Goal: Information Seeking & Learning: Learn about a topic

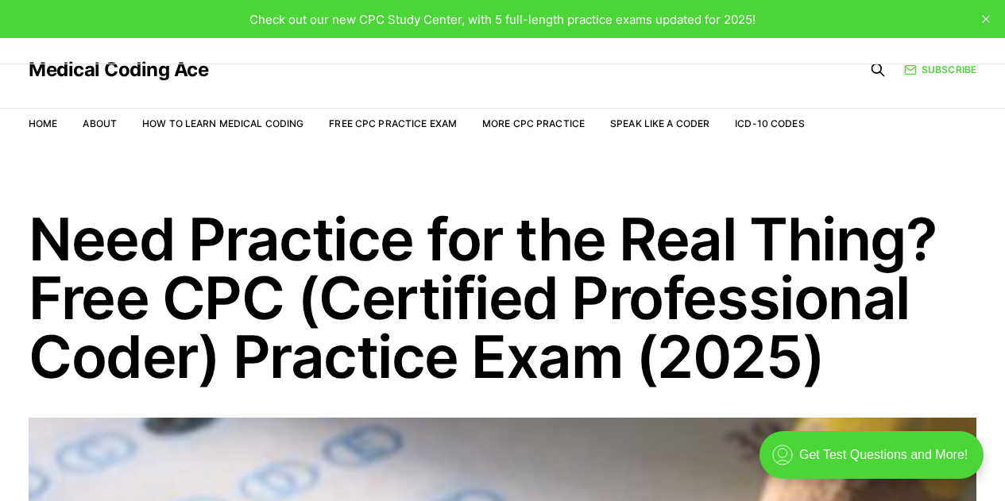
click at [361, 121] on link "Free CPC Practice Exam" at bounding box center [393, 124] width 128 height 12
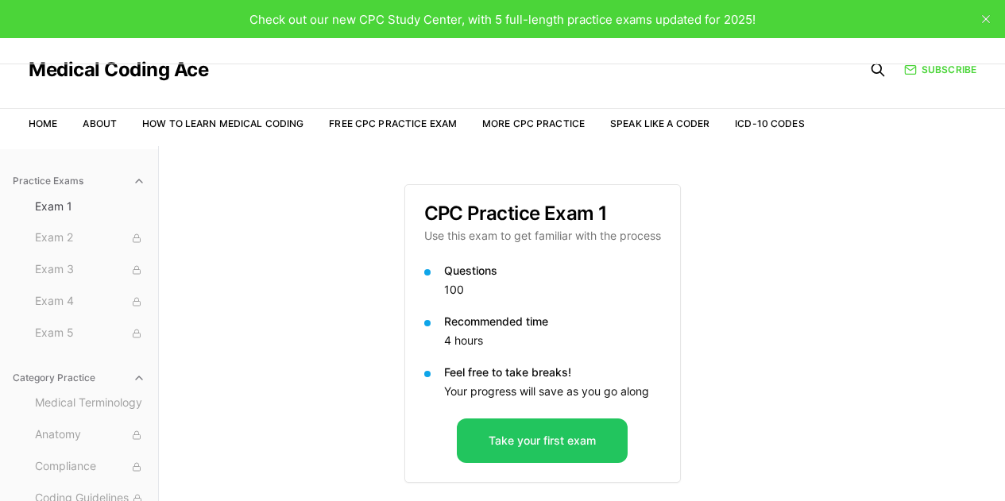
click at [235, 120] on link "How to Learn Medical Coding" at bounding box center [222, 124] width 161 height 12
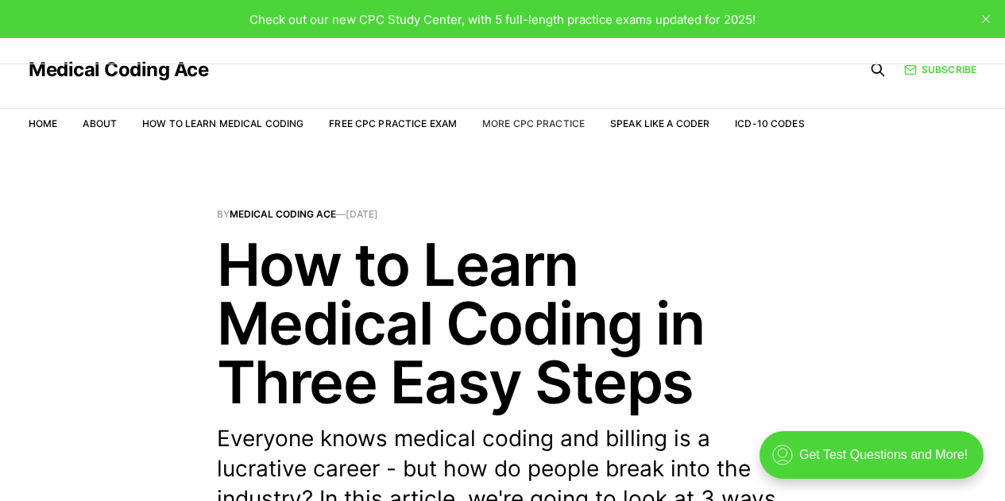
click at [530, 128] on link "More CPC Practice" at bounding box center [533, 124] width 102 height 12
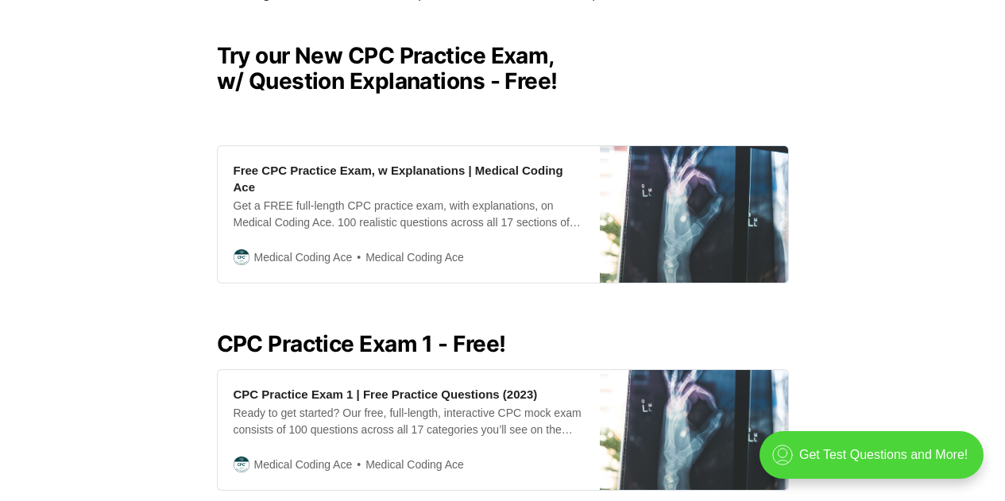
scroll to position [420, 0]
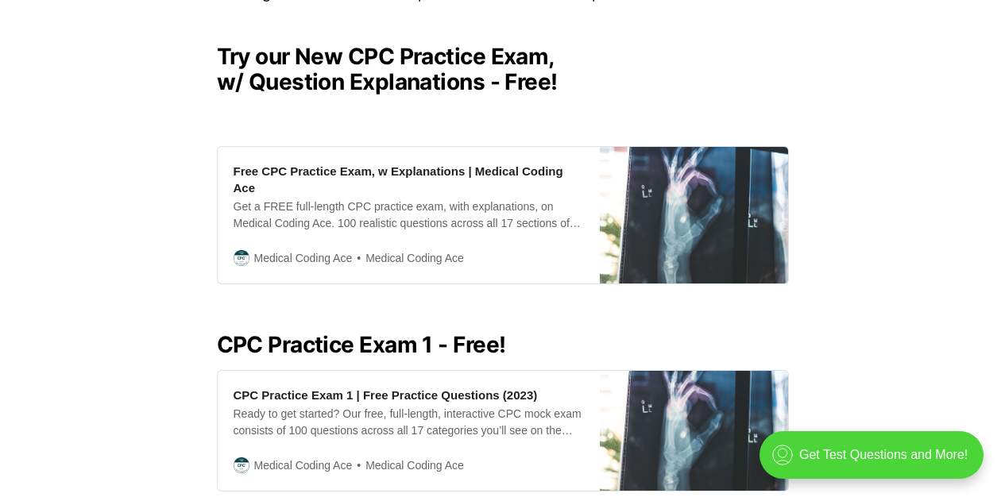
click at [567, 230] on div "Free CPC Practice Exam, w Explanations | Medical Coding Ace Get a FREE full-len…" at bounding box center [409, 215] width 382 height 137
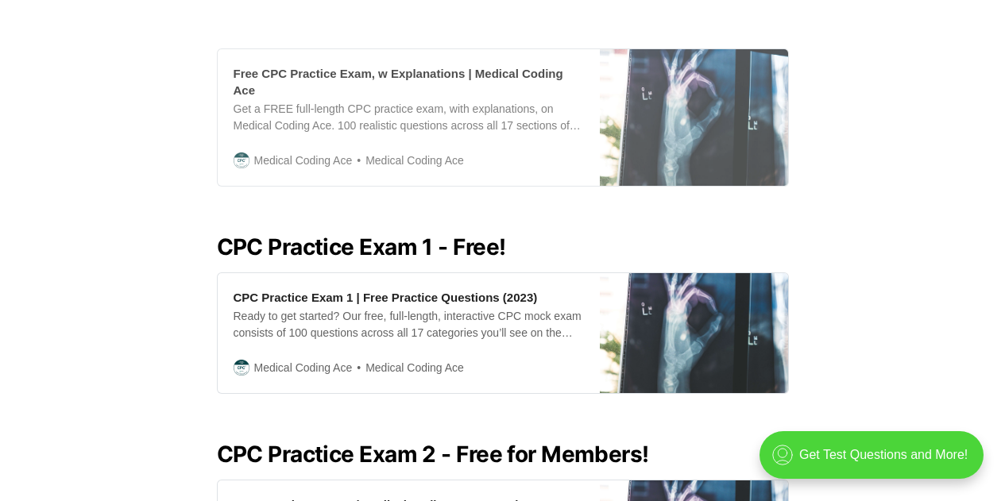
scroll to position [520, 0]
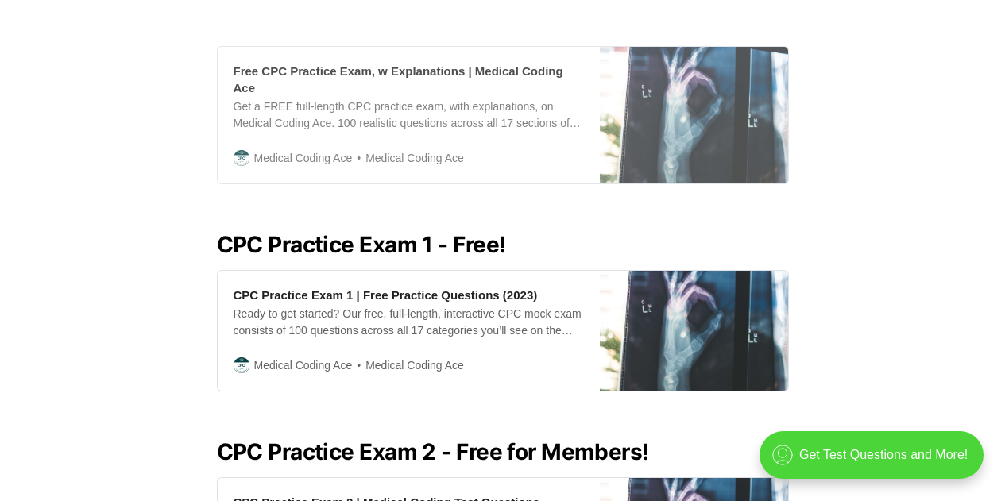
click at [577, 315] on div "Ready to get started? Our free, full-length, interactive CPC mock exam consists…" at bounding box center [408, 322] width 350 height 33
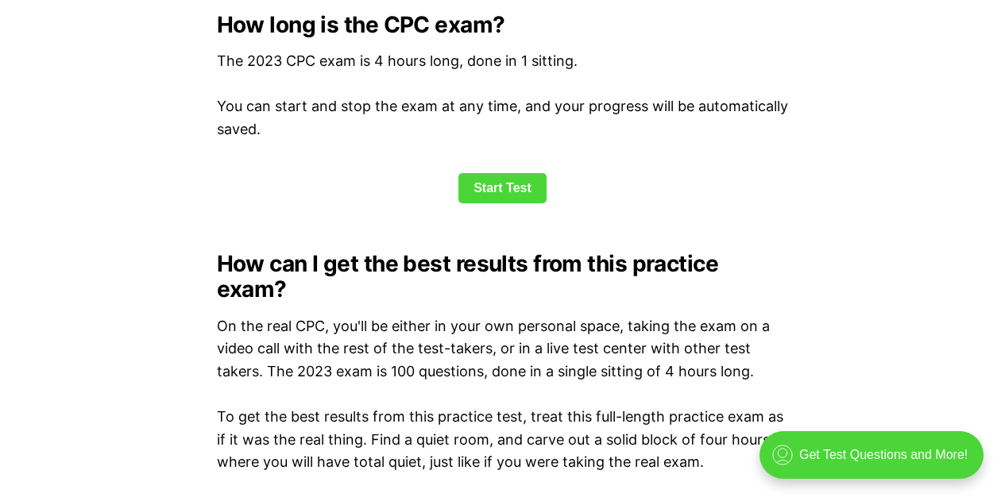
scroll to position [2188, 0]
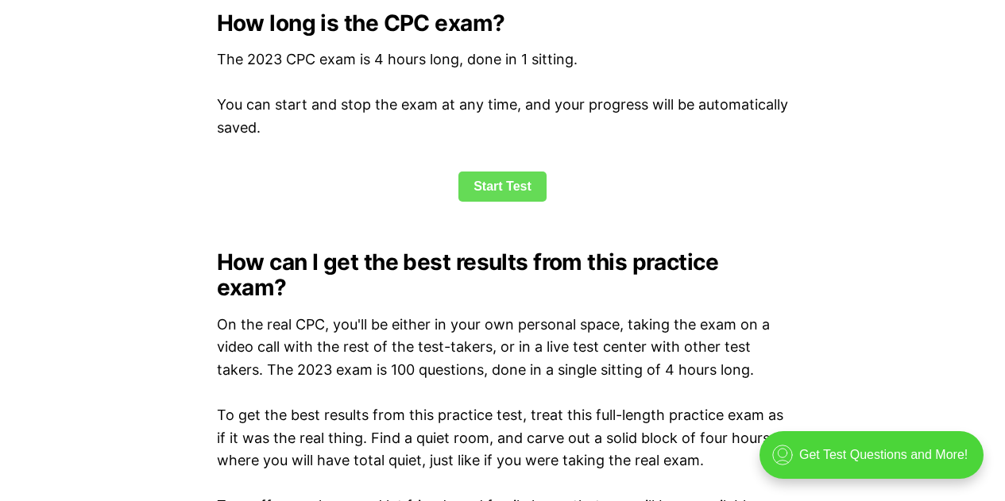
click at [500, 199] on link "Start Test" at bounding box center [502, 187] width 88 height 30
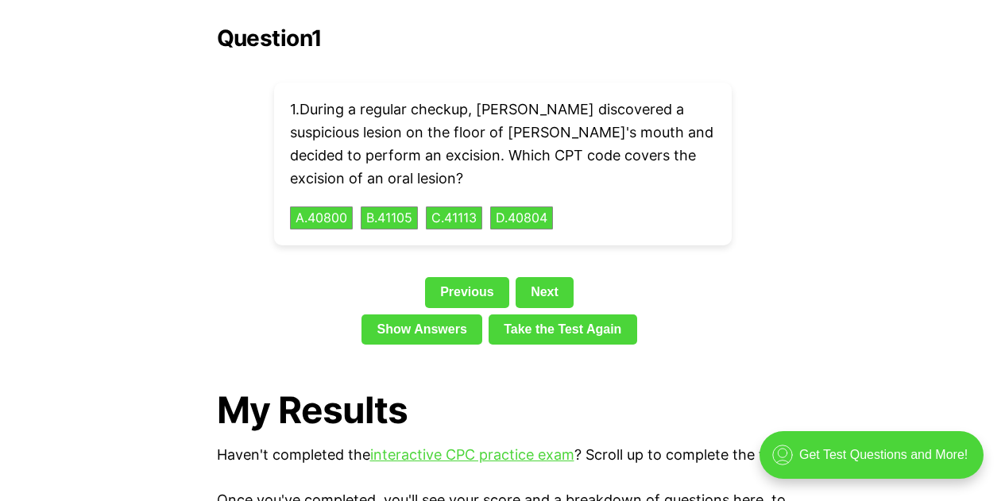
scroll to position [2188, 0]
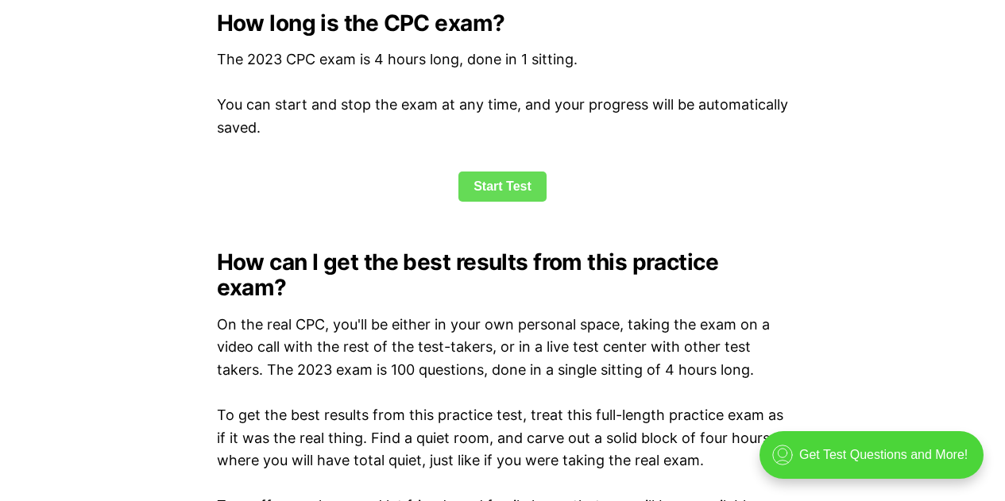
click at [504, 175] on link "Start Test" at bounding box center [502, 187] width 88 height 30
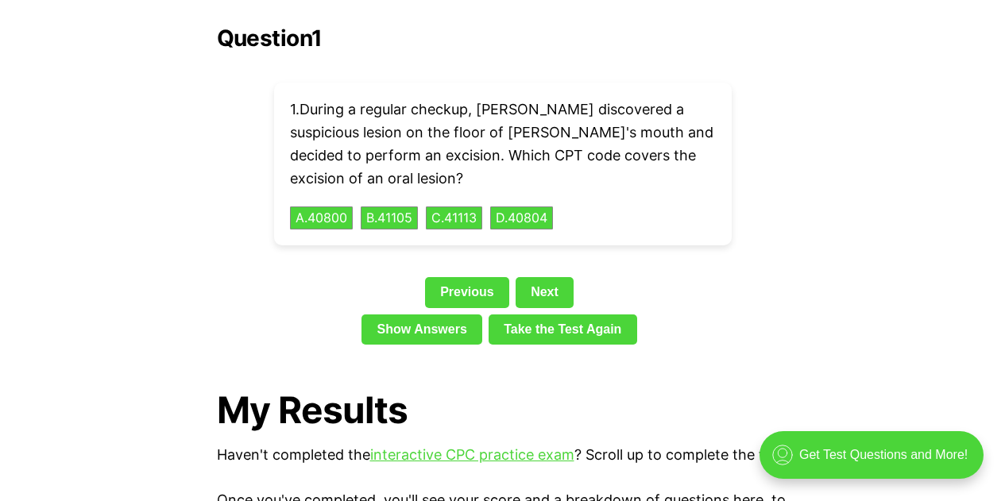
click at [527, 206] on button "D . 40804" at bounding box center [521, 218] width 63 height 24
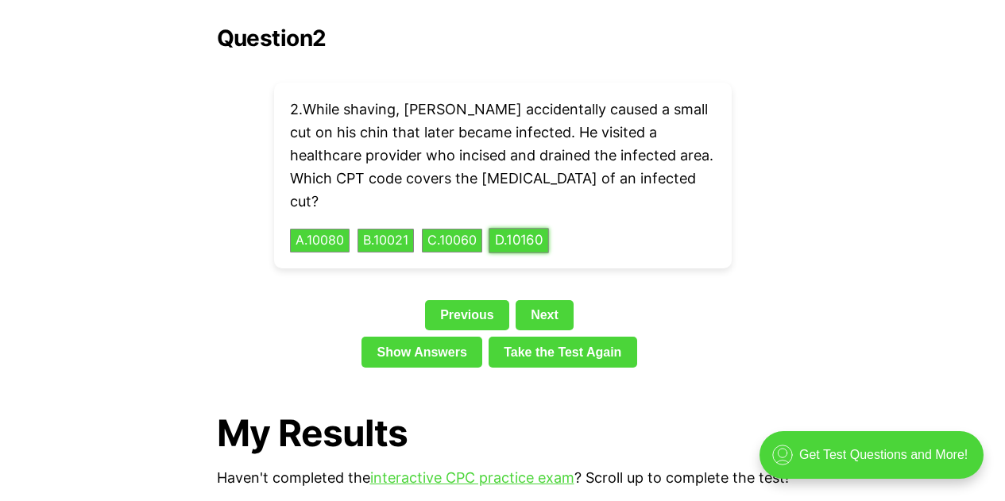
click at [416, 337] on link "Show Answers" at bounding box center [421, 352] width 121 height 30
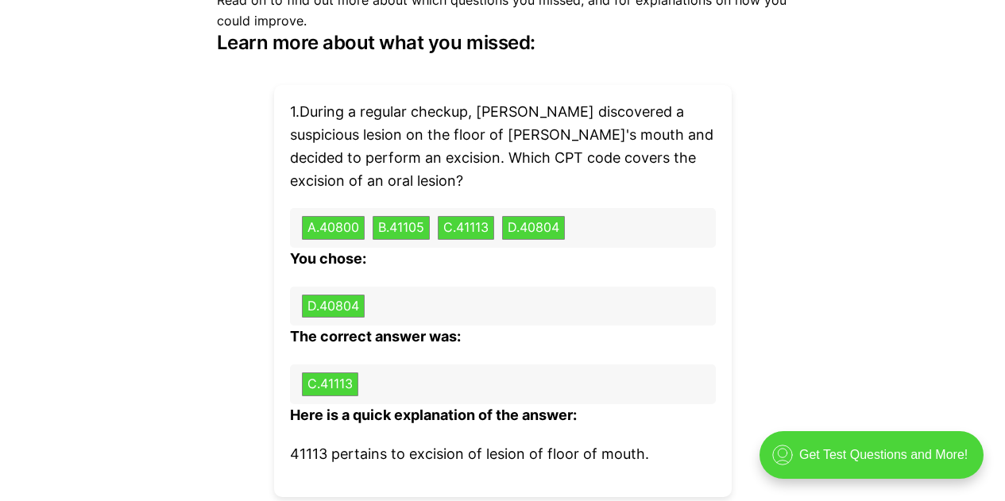
scroll to position [4827, 0]
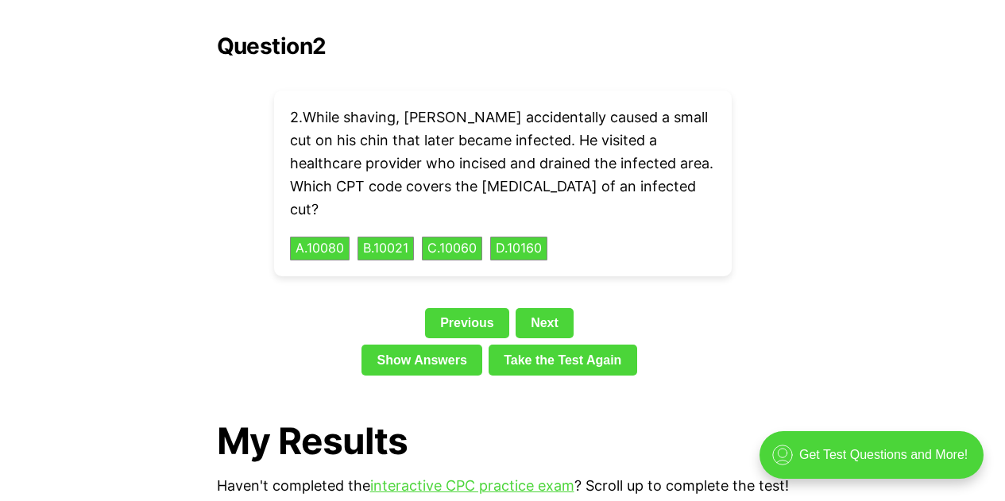
scroll to position [3626, 0]
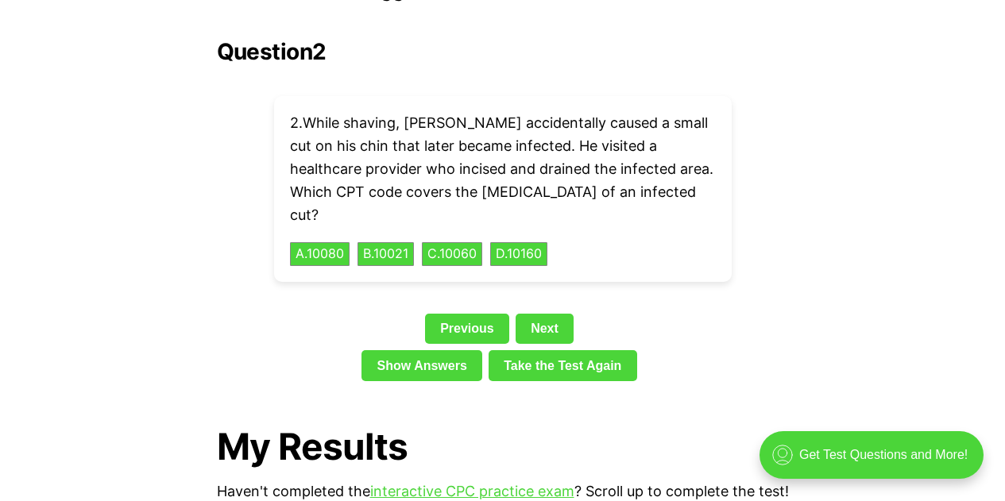
click at [470, 242] on button "C . 10060" at bounding box center [452, 254] width 60 height 24
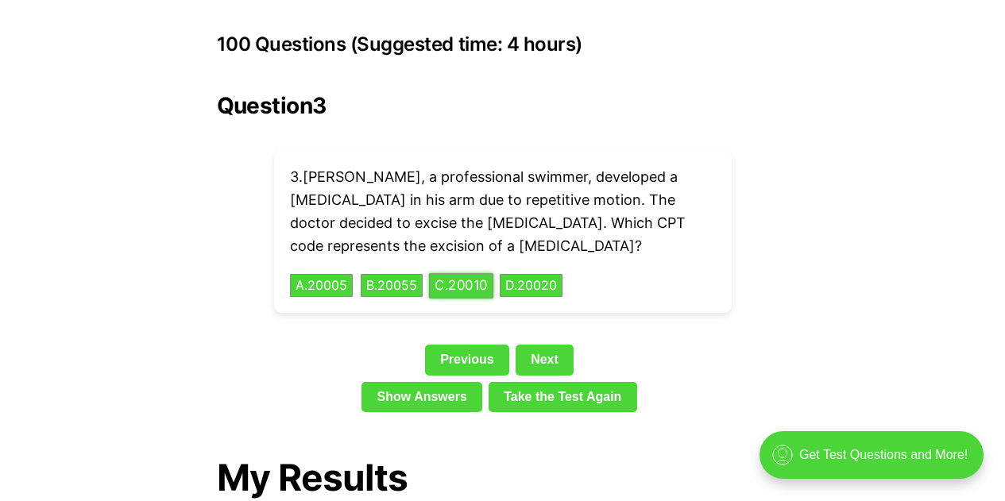
scroll to position [3582, 0]
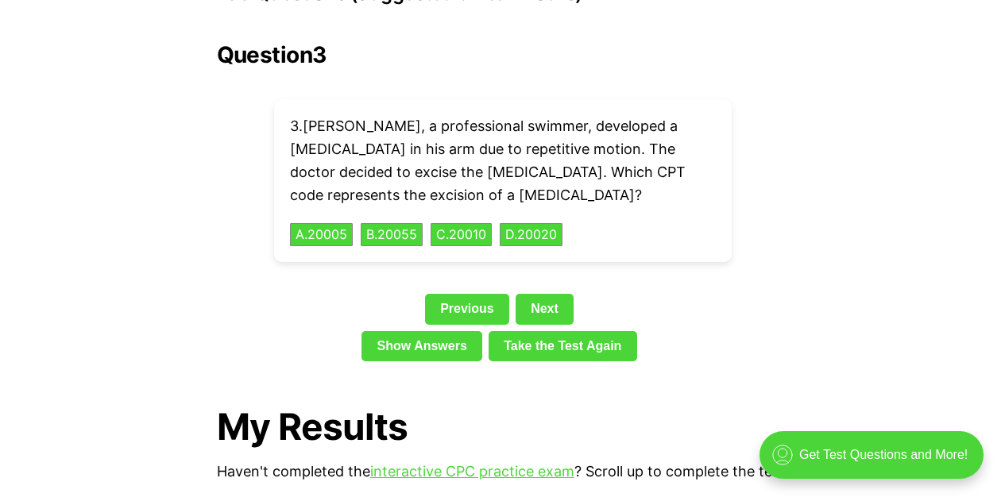
click at [403, 331] on link "Show Answers" at bounding box center [421, 346] width 121 height 30
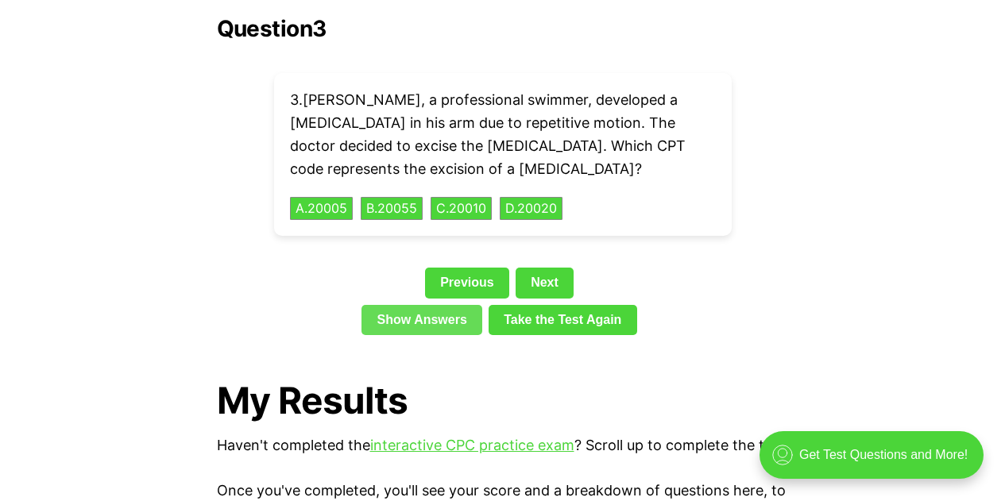
scroll to position [3650, 0]
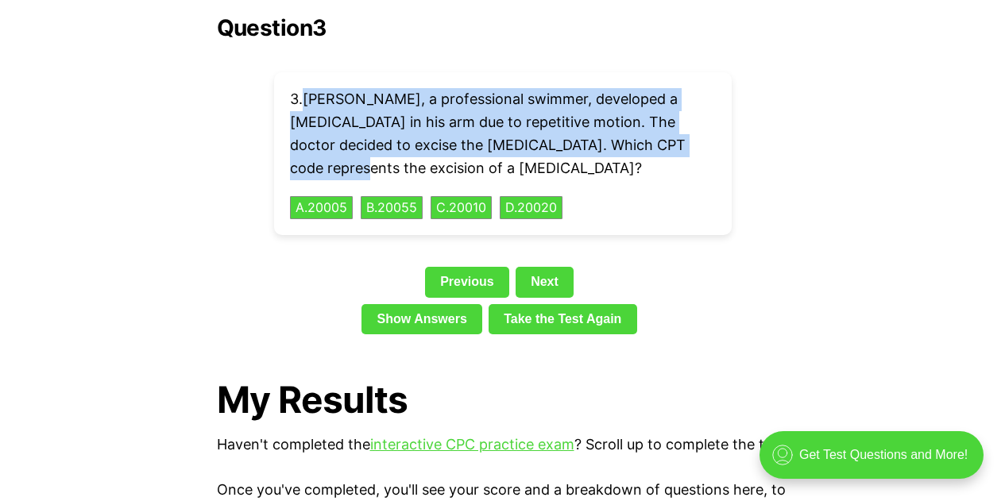
click at [542, 196] on button "D . 20020" at bounding box center [530, 208] width 63 height 24
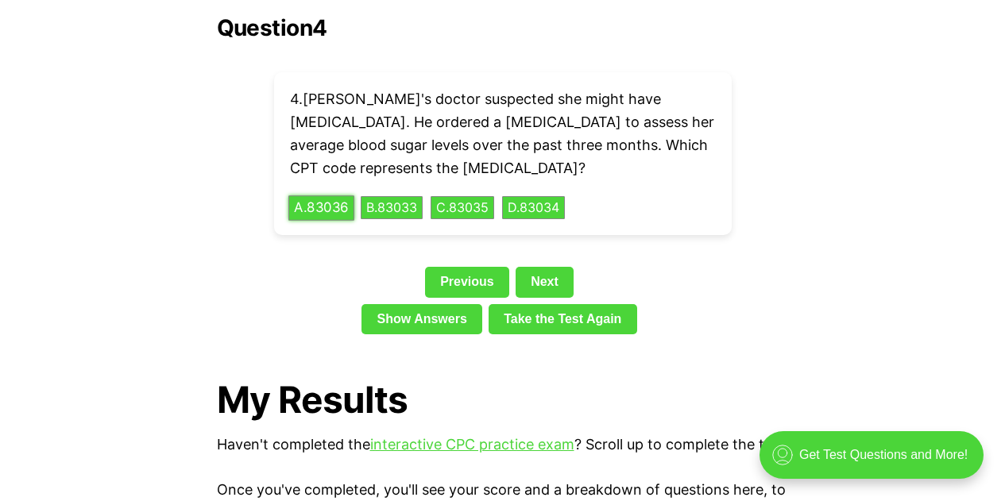
click at [319, 195] on button "A . 83036" at bounding box center [321, 207] width 66 height 25
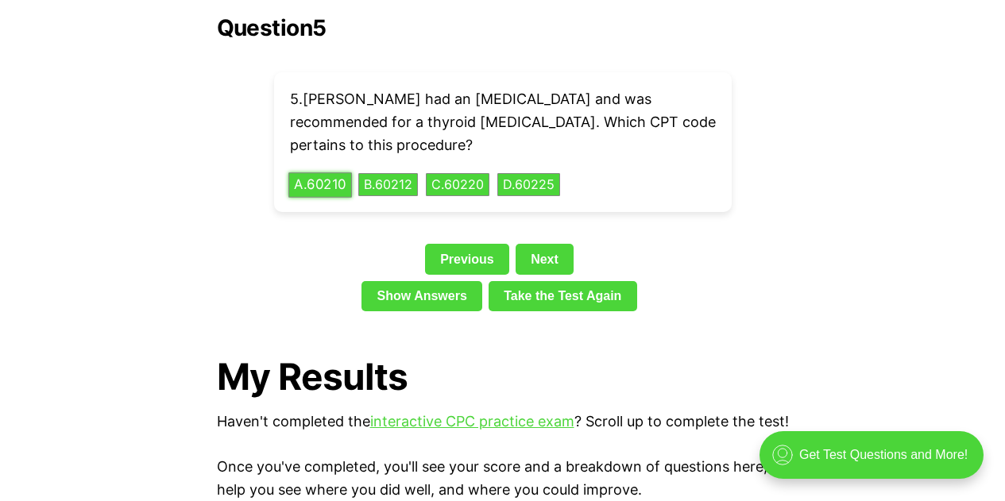
click at [467, 173] on button "C . 60220" at bounding box center [458, 185] width 64 height 24
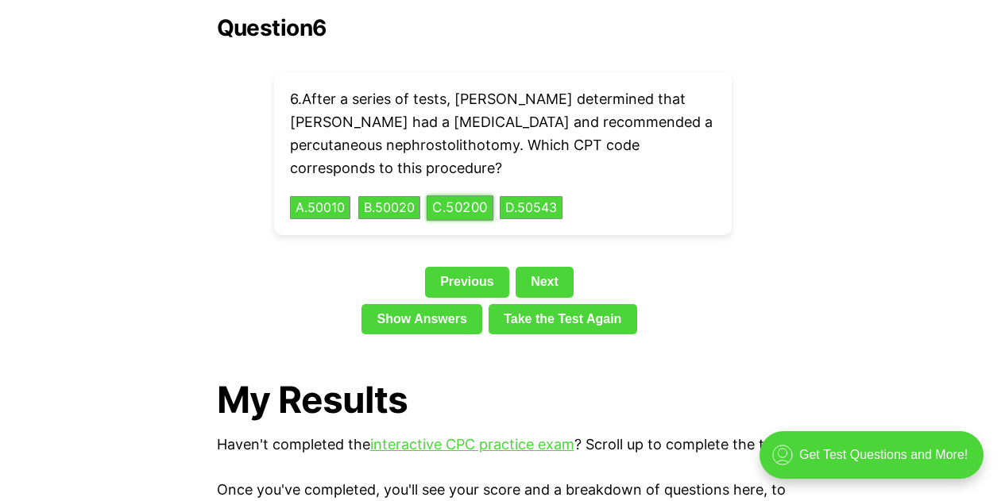
click at [405, 304] on link "Show Answers" at bounding box center [421, 319] width 121 height 30
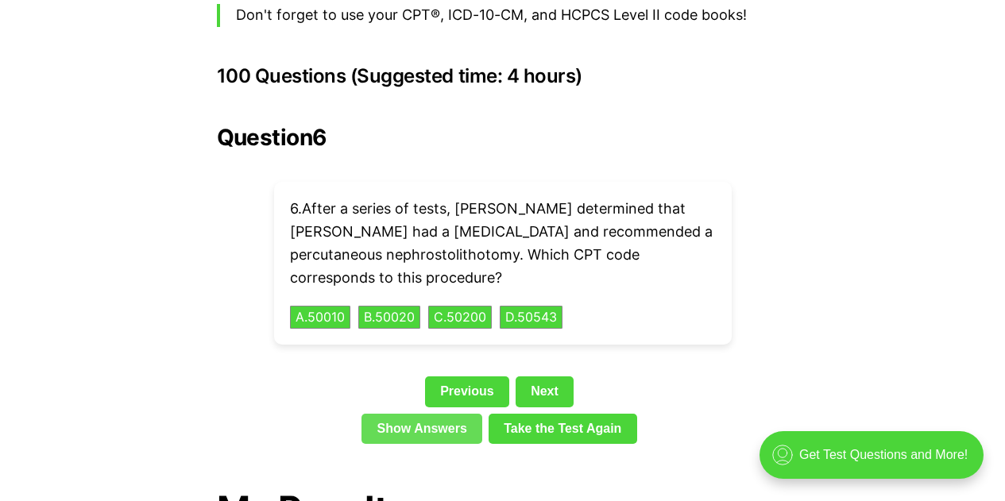
scroll to position [3540, 0]
click at [311, 198] on p "6 . After a series of tests, [PERSON_NAME] determined that [PERSON_NAME] had a …" at bounding box center [503, 243] width 426 height 91
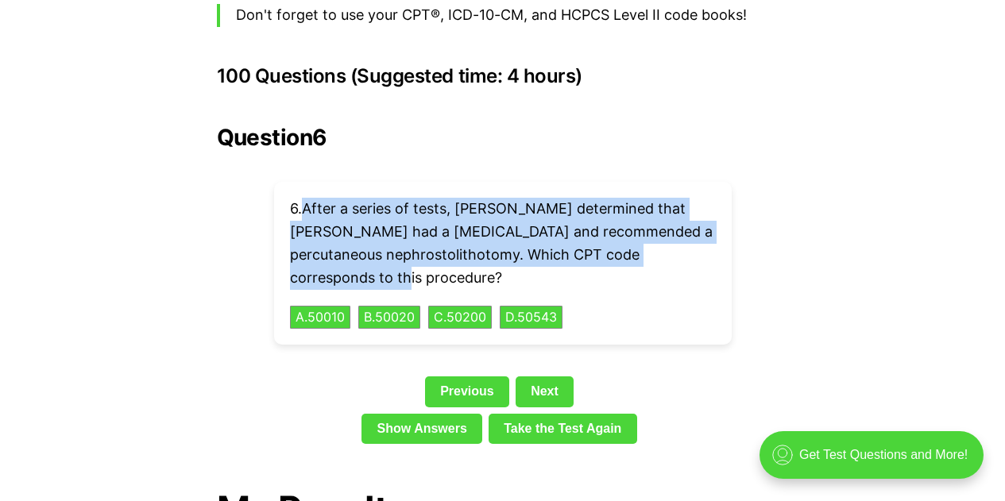
click at [605, 202] on p "6 . After a series of tests, [PERSON_NAME] determined that [PERSON_NAME] had a …" at bounding box center [503, 243] width 426 height 91
click at [553, 305] on button "D . 50543" at bounding box center [531, 317] width 66 height 25
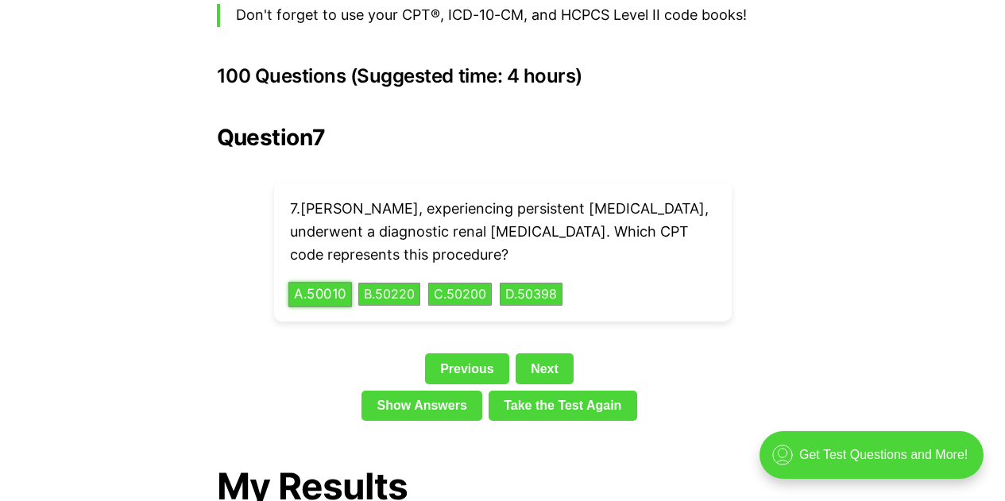
click at [322, 282] on button "A . 50010" at bounding box center [320, 294] width 64 height 25
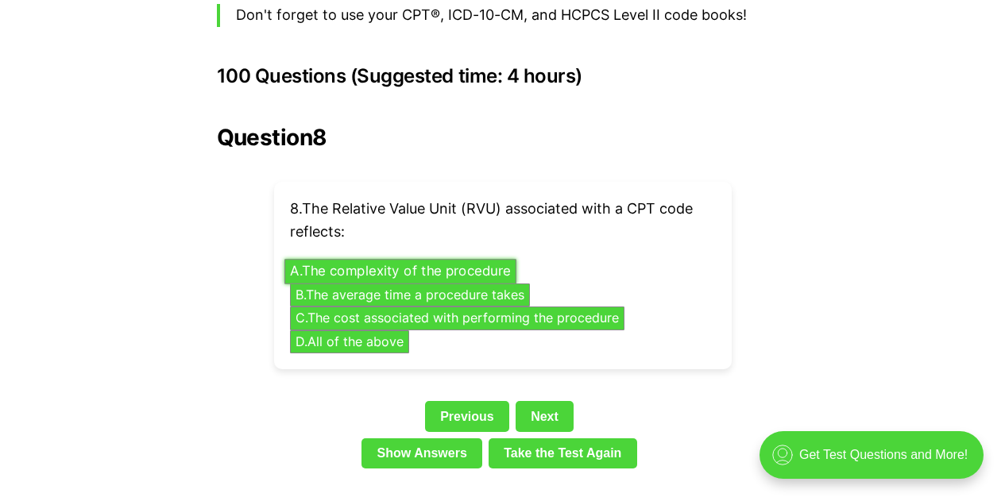
click at [403, 438] on link "Show Answers" at bounding box center [421, 453] width 121 height 30
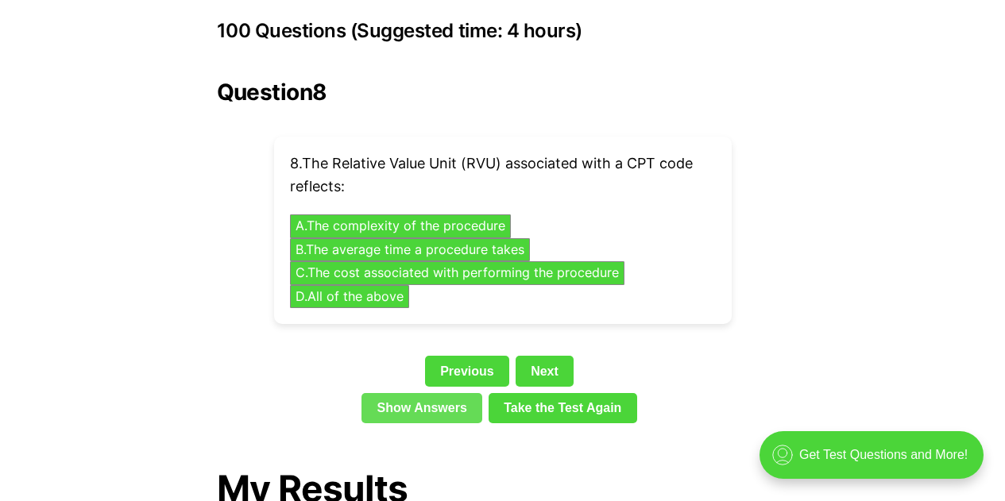
scroll to position [3583, 0]
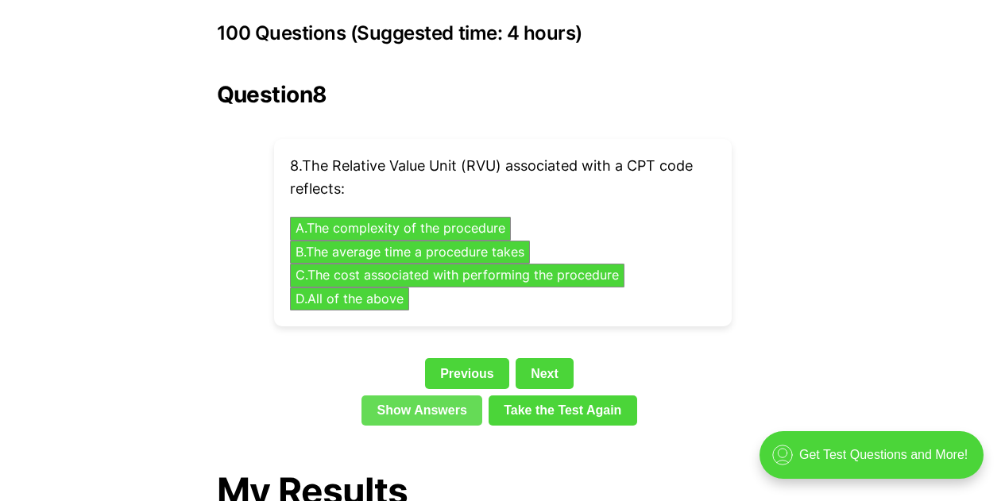
click at [606, 264] on button "C . The cost associated with performing the procedure" at bounding box center [457, 276] width 334 height 24
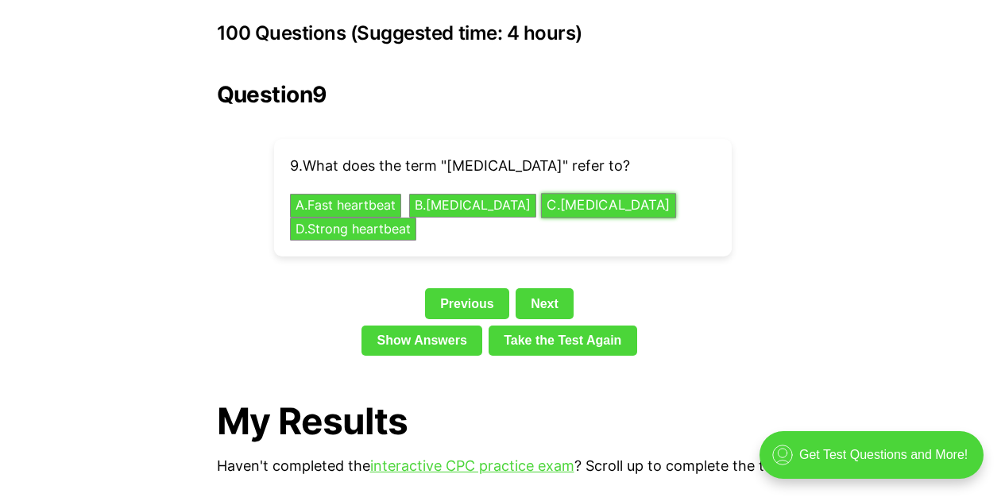
click at [480, 194] on button "B . [MEDICAL_DATA]" at bounding box center [472, 206] width 127 height 24
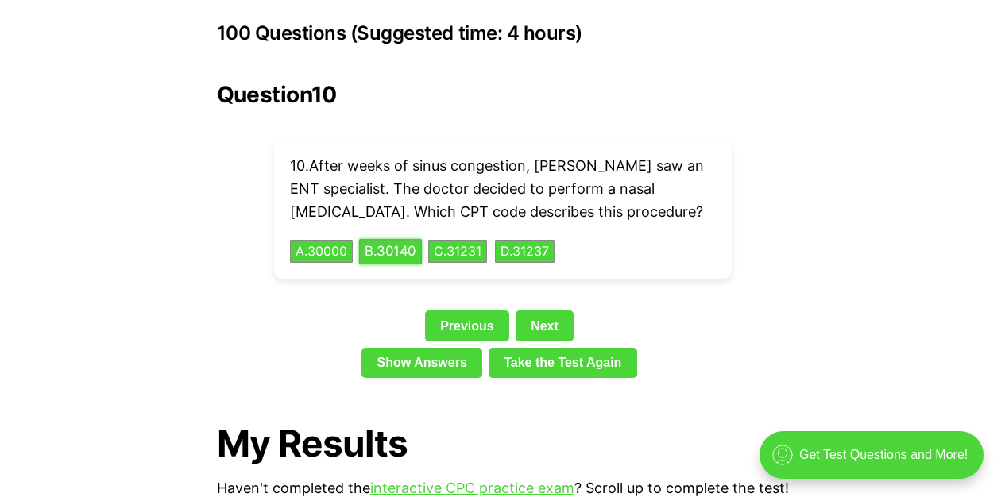
click at [436, 348] on link "Show Answers" at bounding box center [421, 363] width 121 height 30
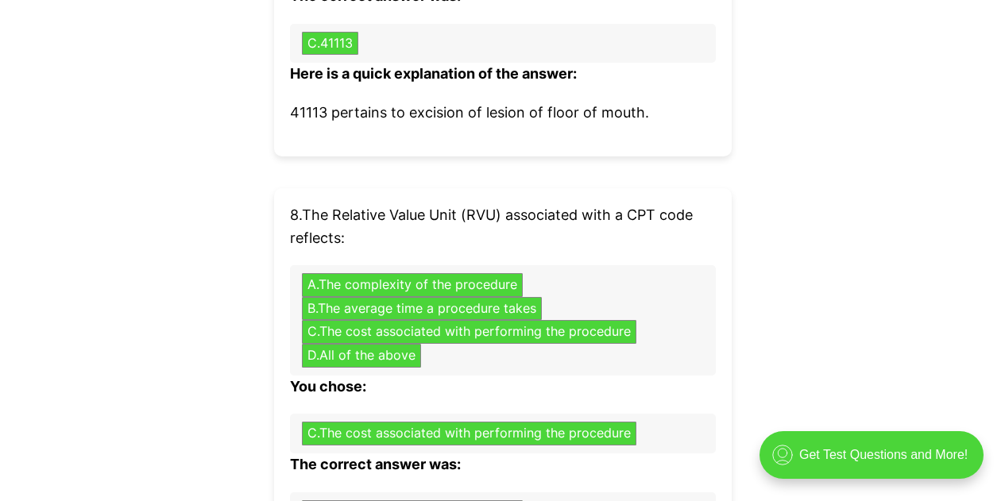
scroll to position [5352, 0]
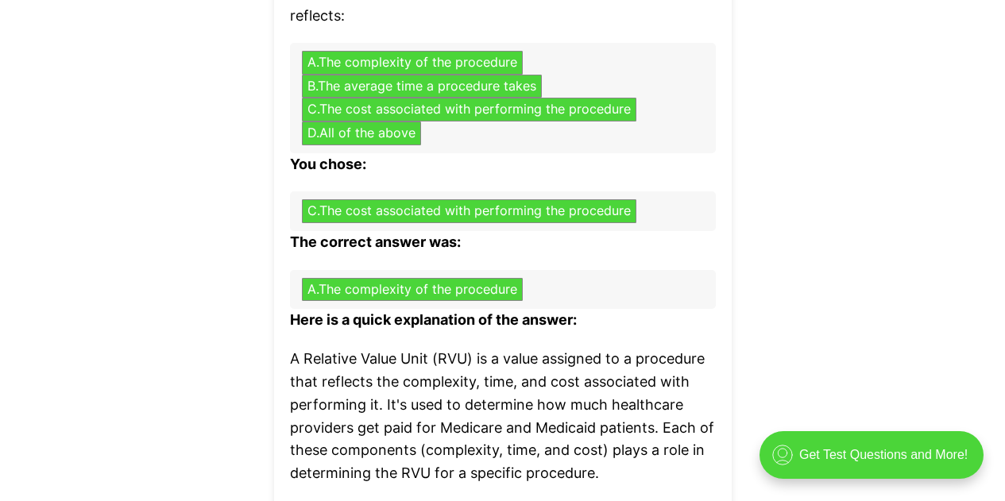
click at [580, 158] on p "You chose:" at bounding box center [503, 164] width 426 height 23
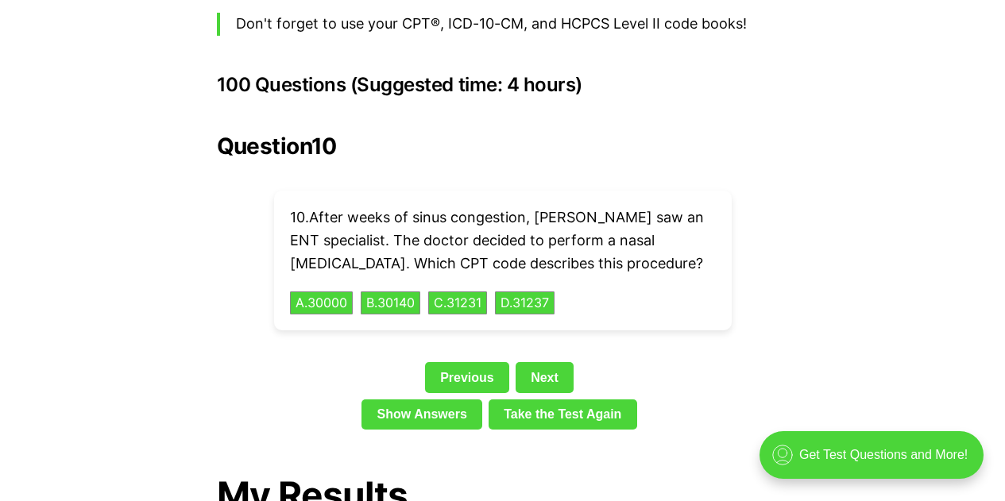
scroll to position [3534, 0]
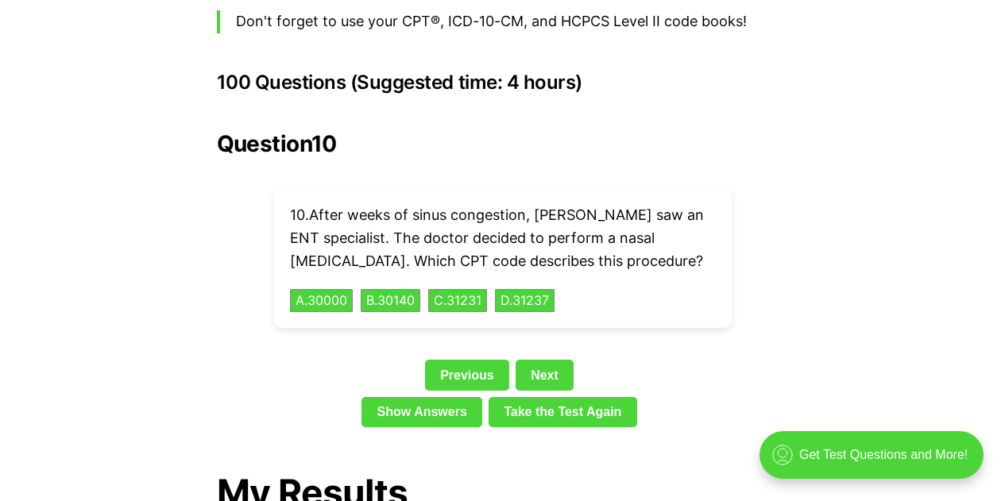
click at [467, 289] on button "C . 31231" at bounding box center [457, 301] width 59 height 24
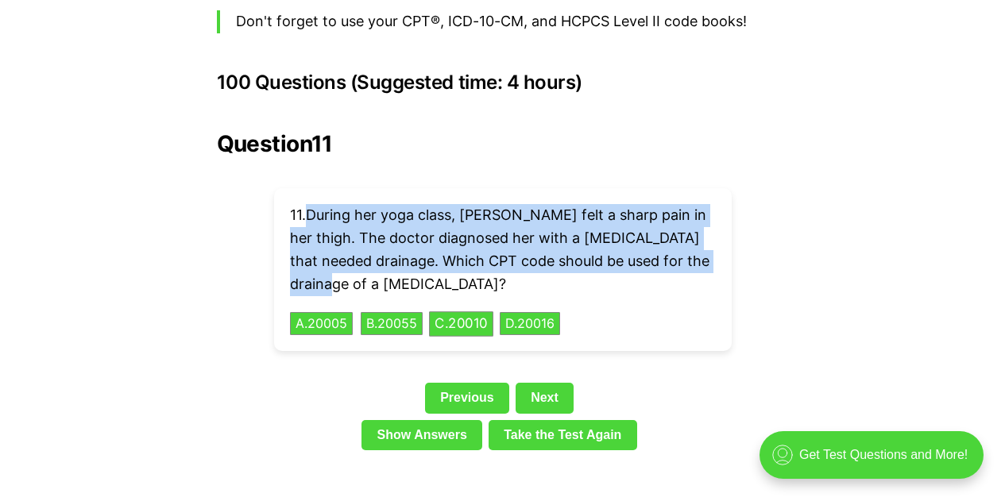
click at [468, 311] on button "C . 20010" at bounding box center [461, 323] width 64 height 25
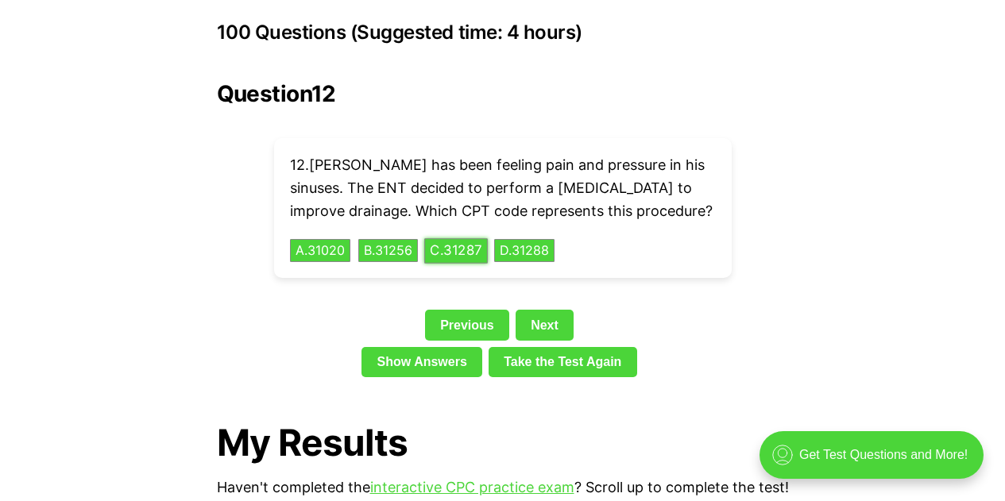
scroll to position [3585, 0]
